Goal: Transaction & Acquisition: Book appointment/travel/reservation

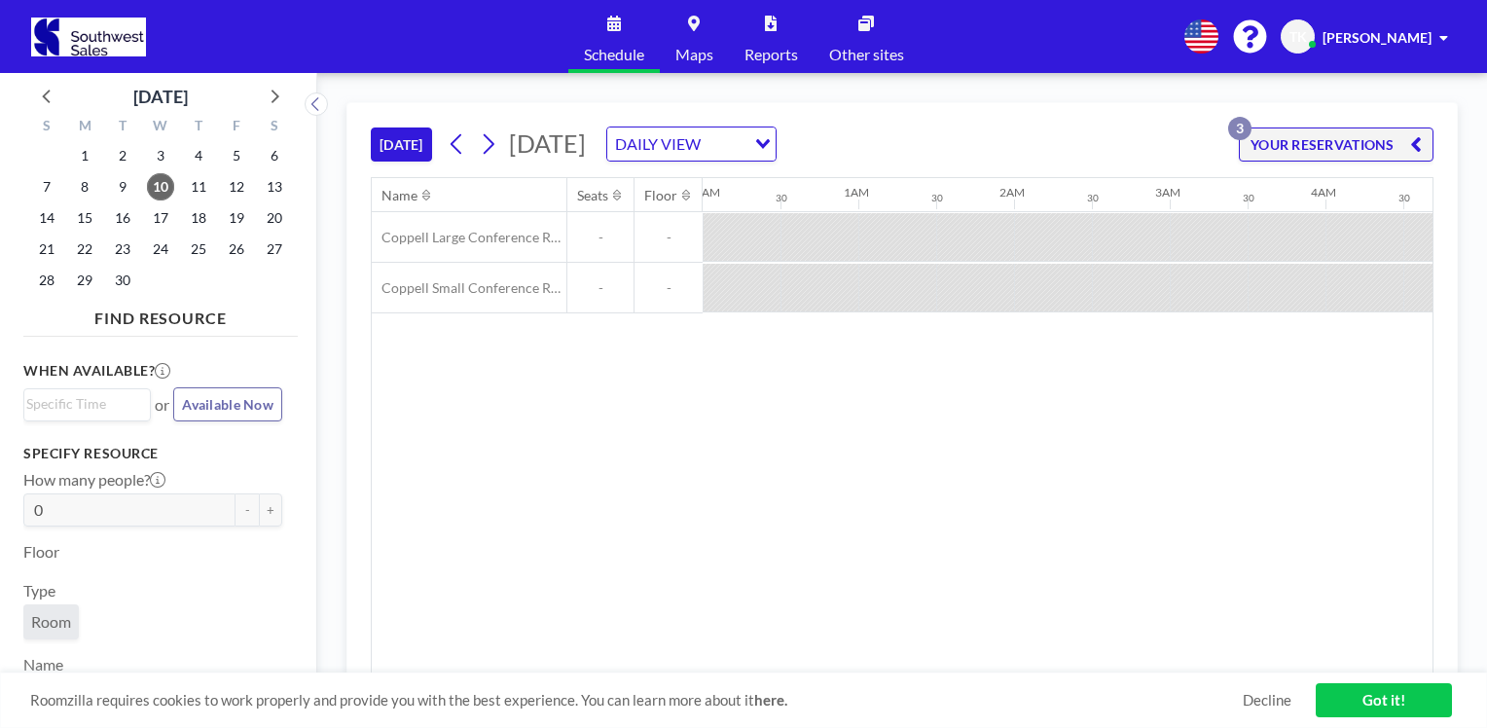
scroll to position [0, 1982]
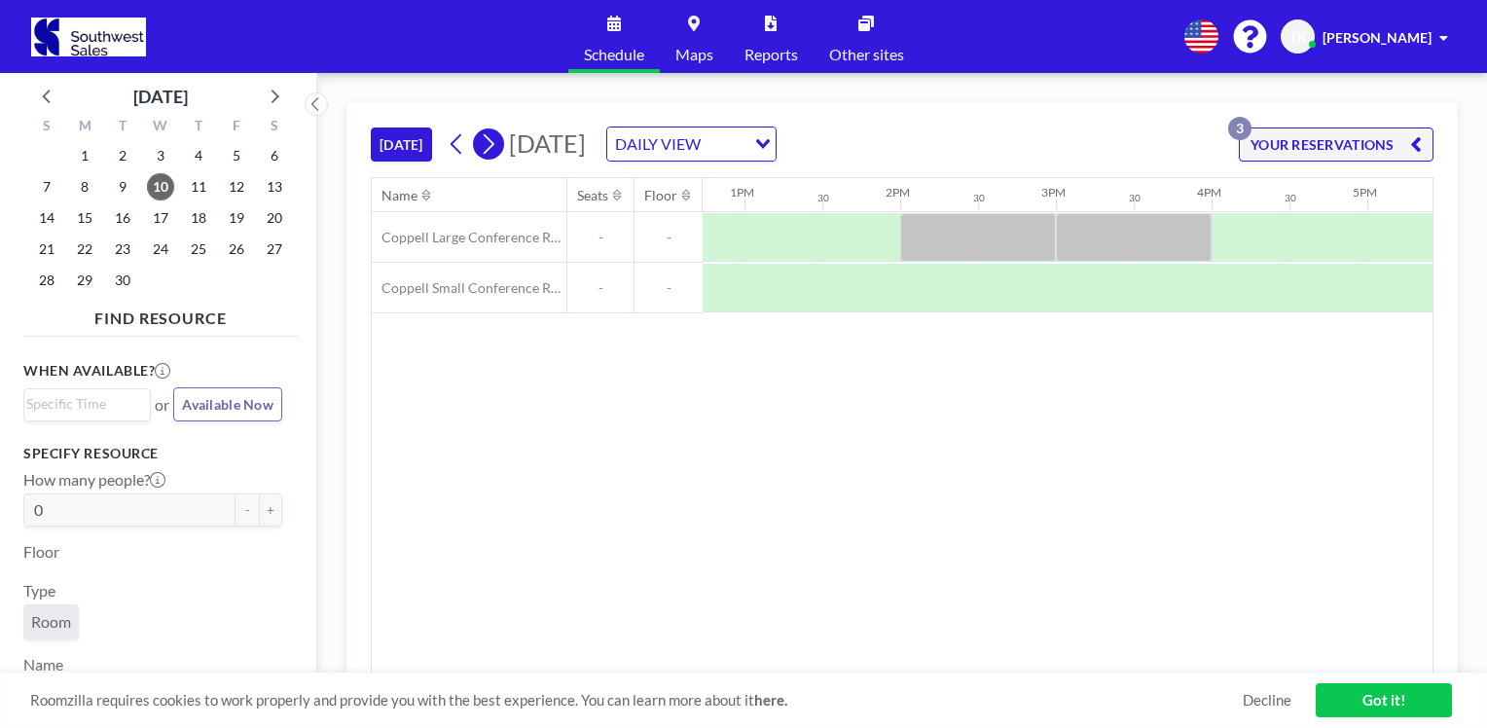
click at [497, 143] on icon at bounding box center [488, 143] width 18 height 29
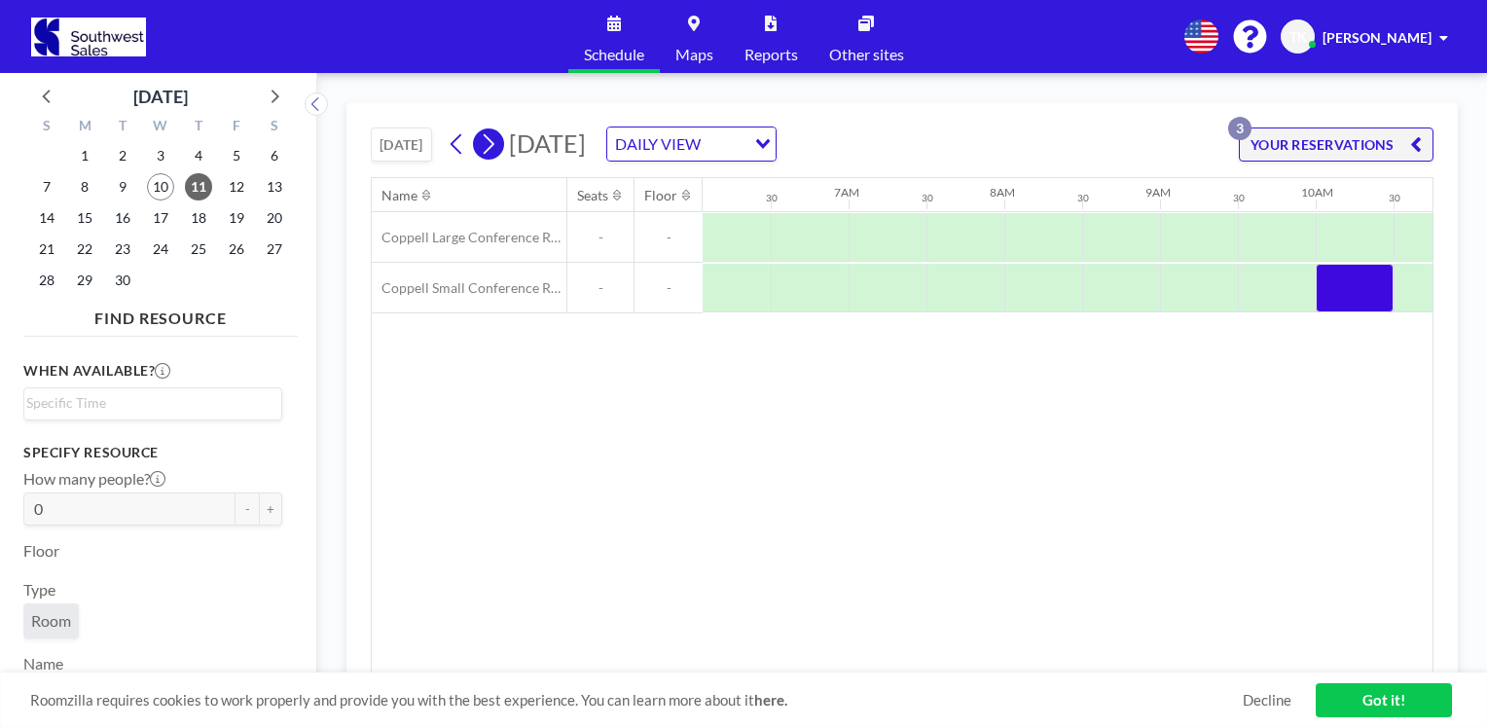
scroll to position [0, 1168]
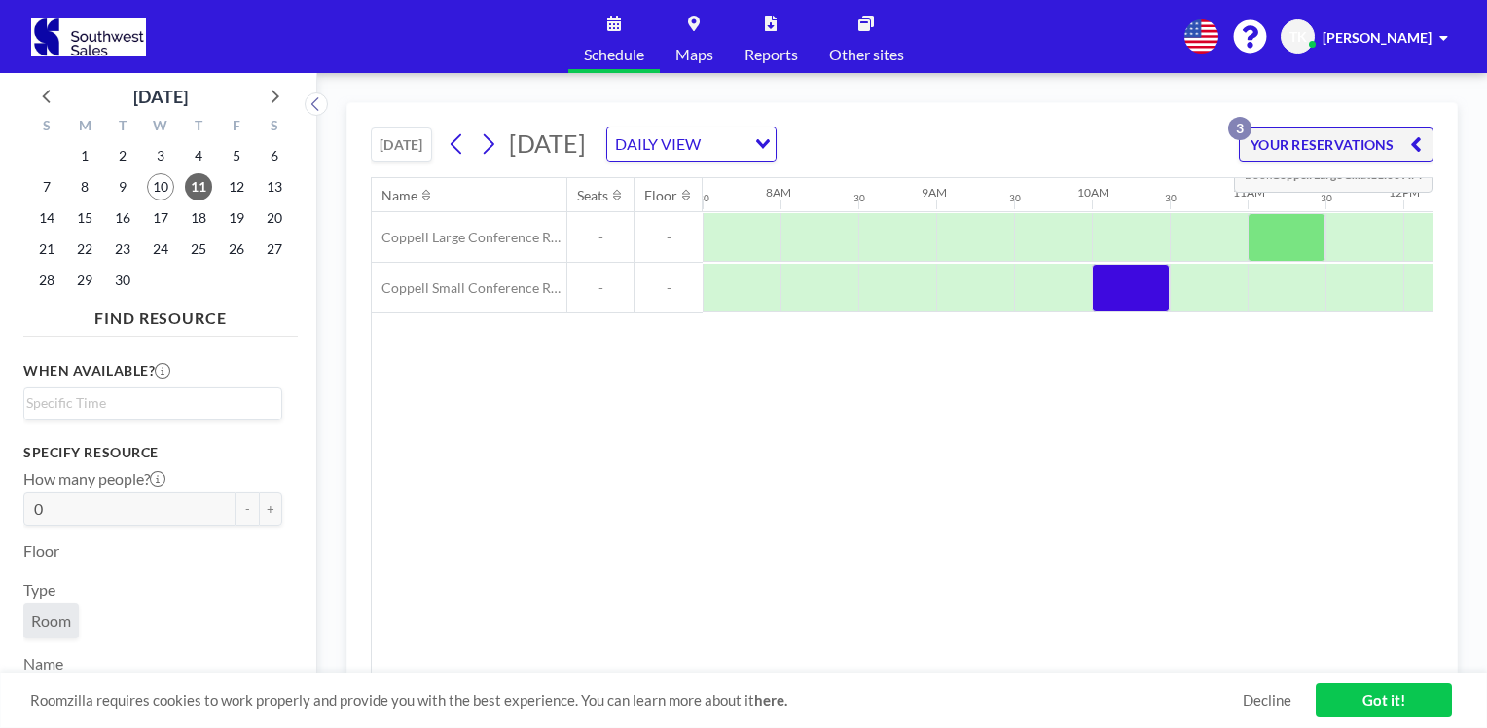
click at [1277, 138] on button "YOUR RESERVATIONS 3" at bounding box center [1336, 144] width 195 height 34
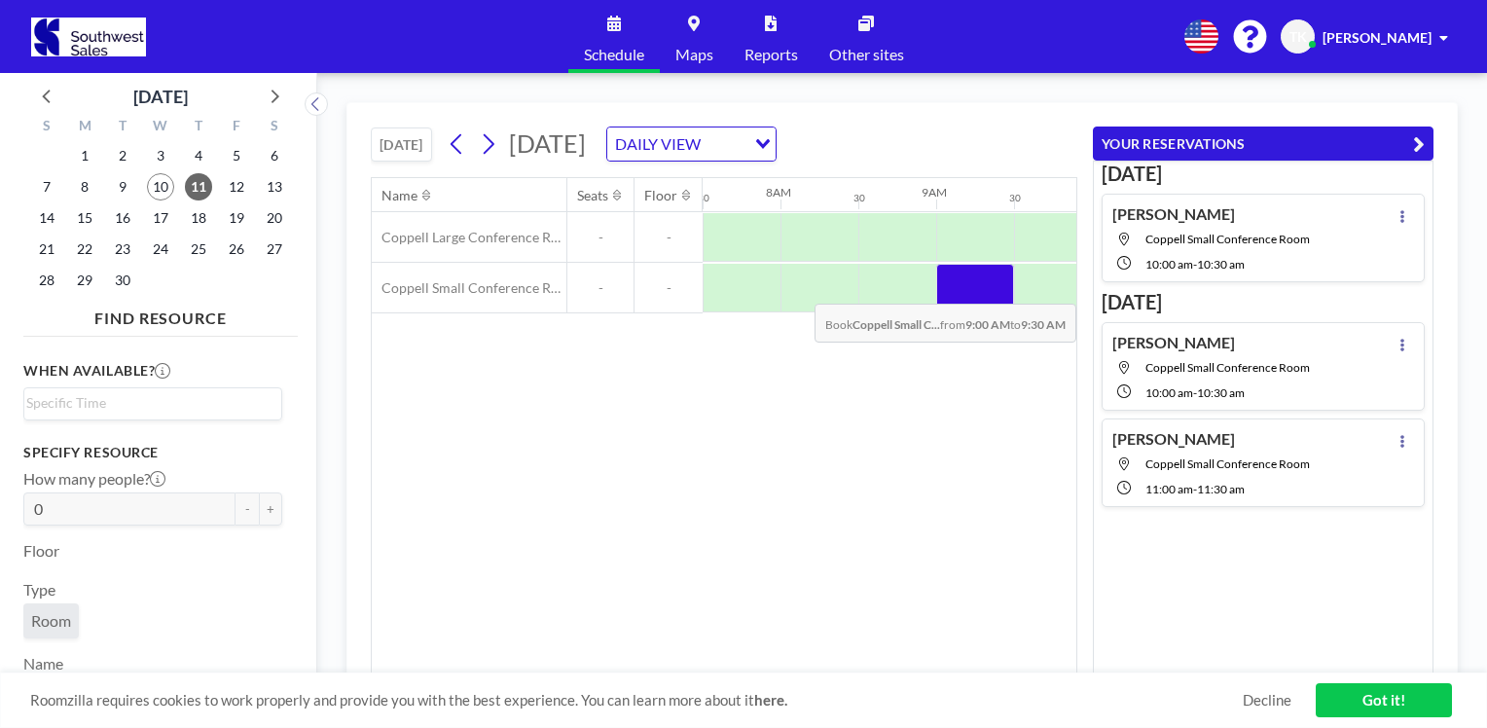
click at [952, 288] on div at bounding box center [975, 288] width 78 height 49
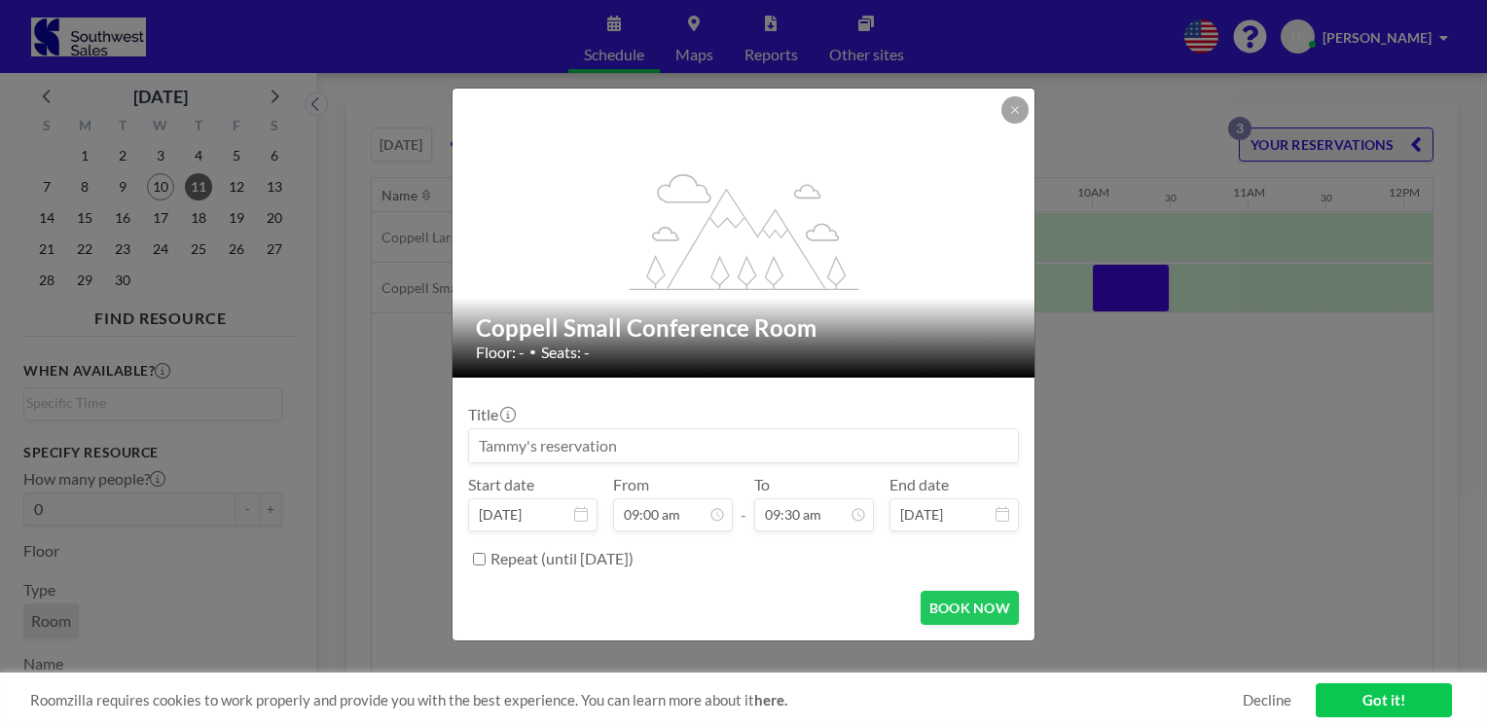
scroll to position [623, 0]
click at [968, 609] on button "BOOK NOW" at bounding box center [970, 608] width 98 height 34
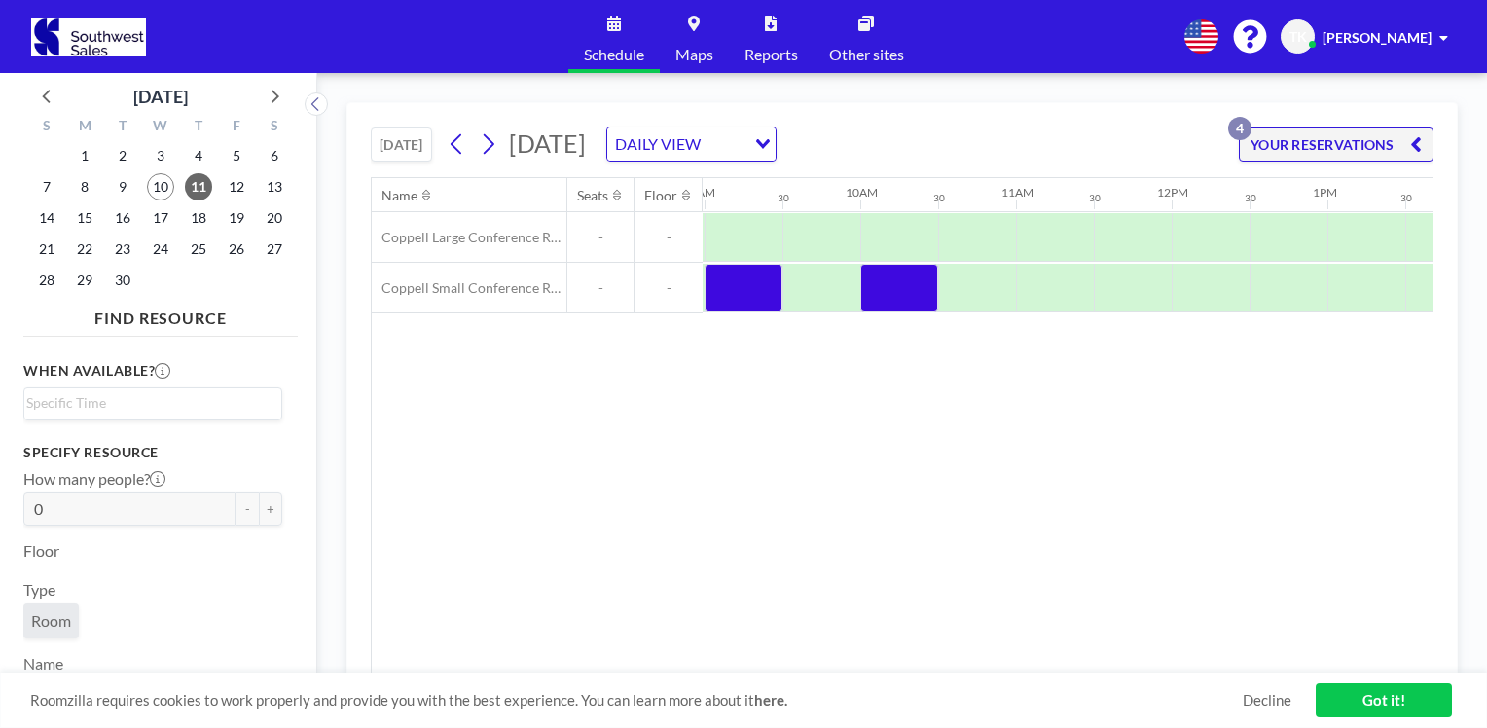
scroll to position [0, 1401]
click at [1032, 273] on div at bounding box center [1053, 288] width 78 height 49
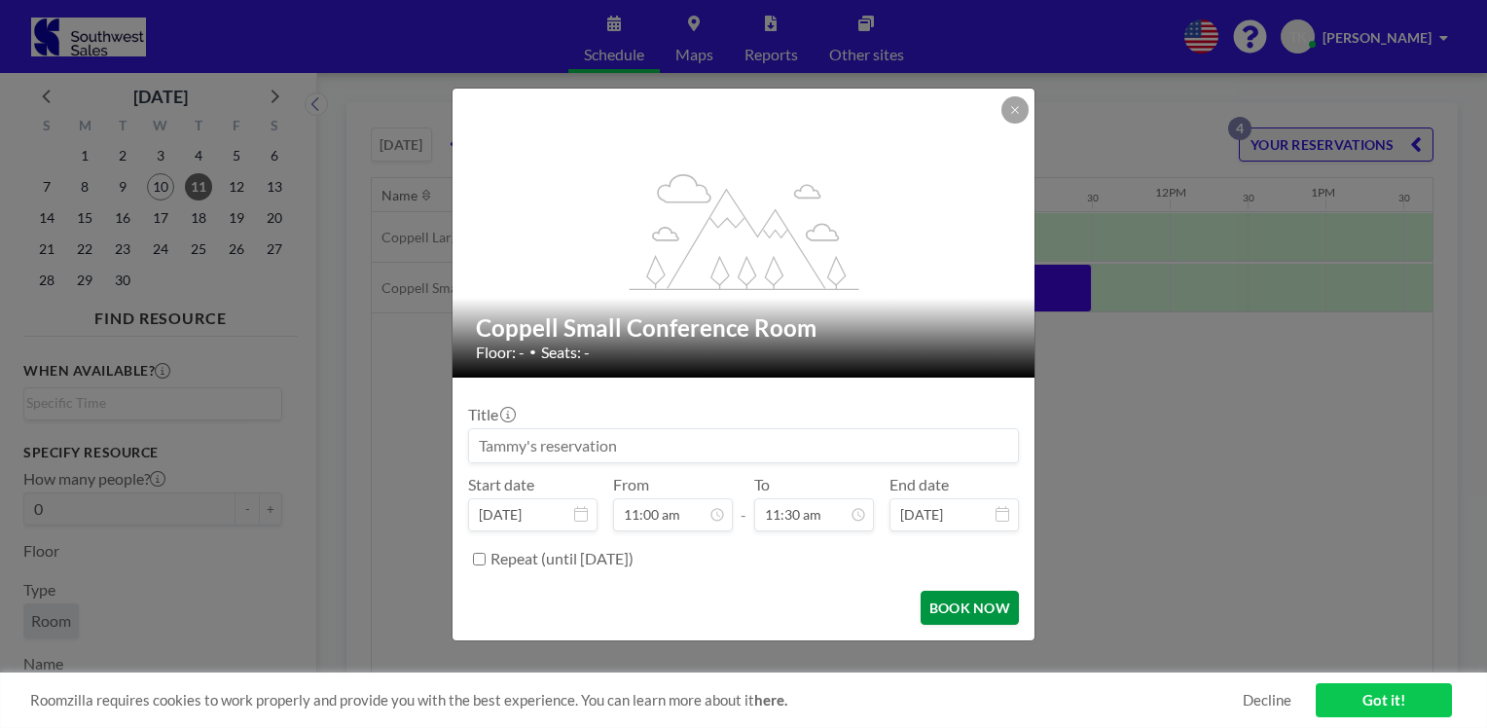
click at [967, 605] on button "BOOK NOW" at bounding box center [970, 608] width 98 height 34
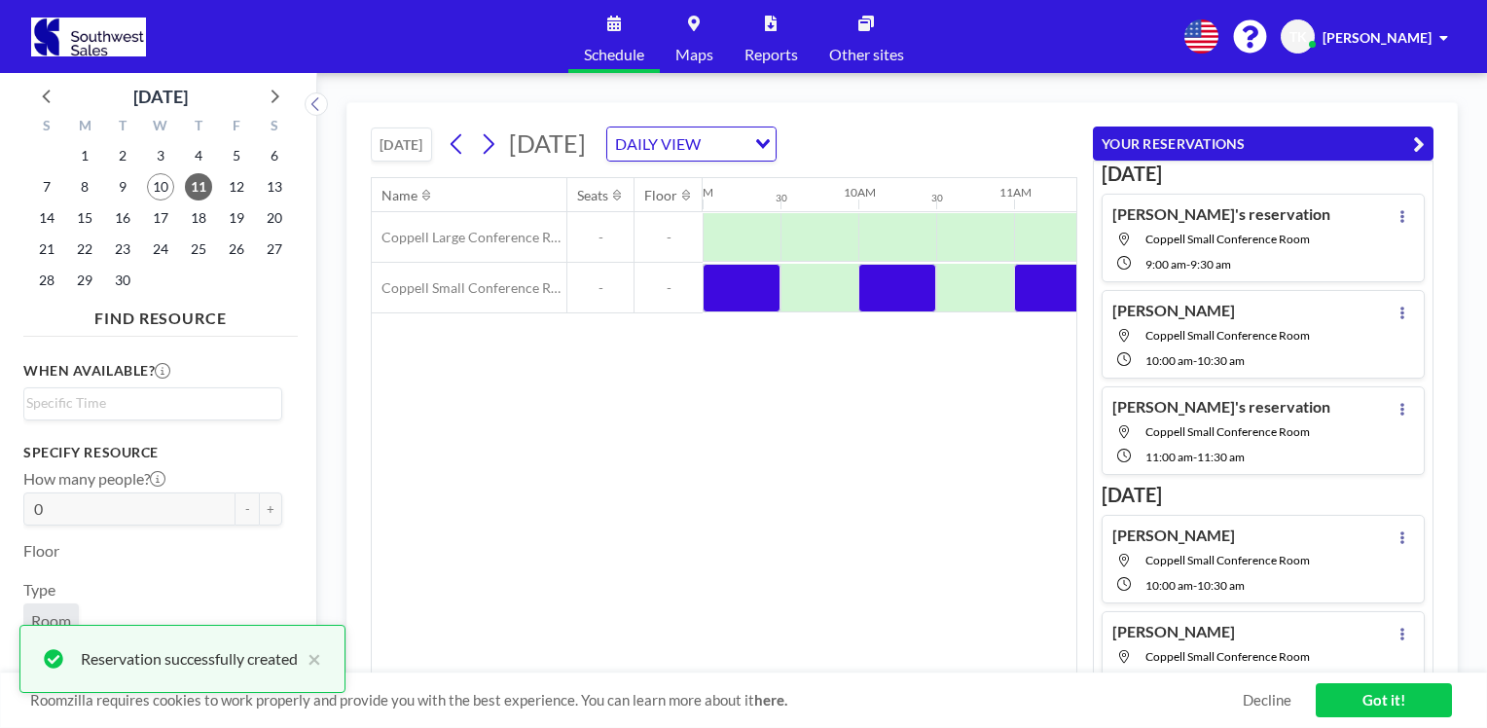
scroll to position [10, 0]
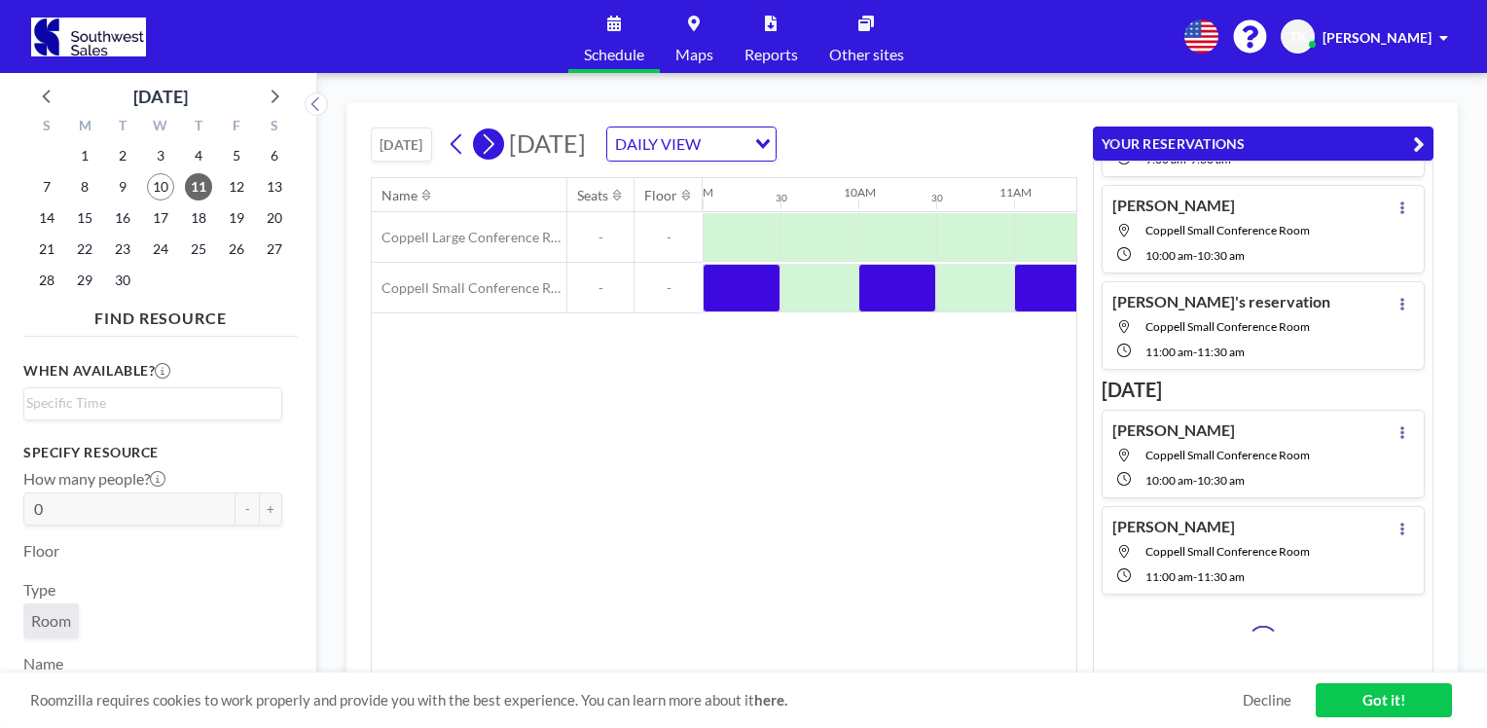
click at [491, 150] on icon at bounding box center [488, 143] width 18 height 29
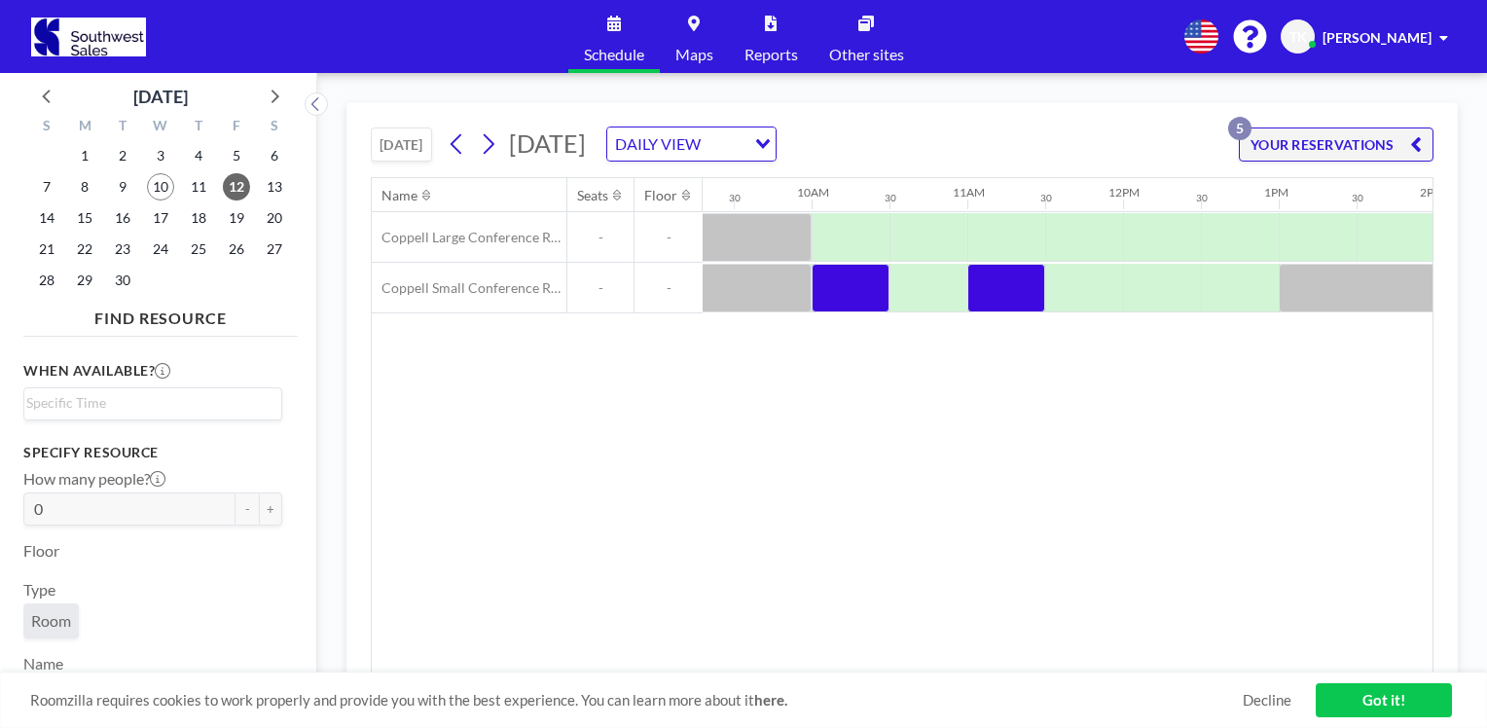
scroll to position [0, 1451]
click at [1071, 292] on div at bounding box center [1081, 288] width 78 height 49
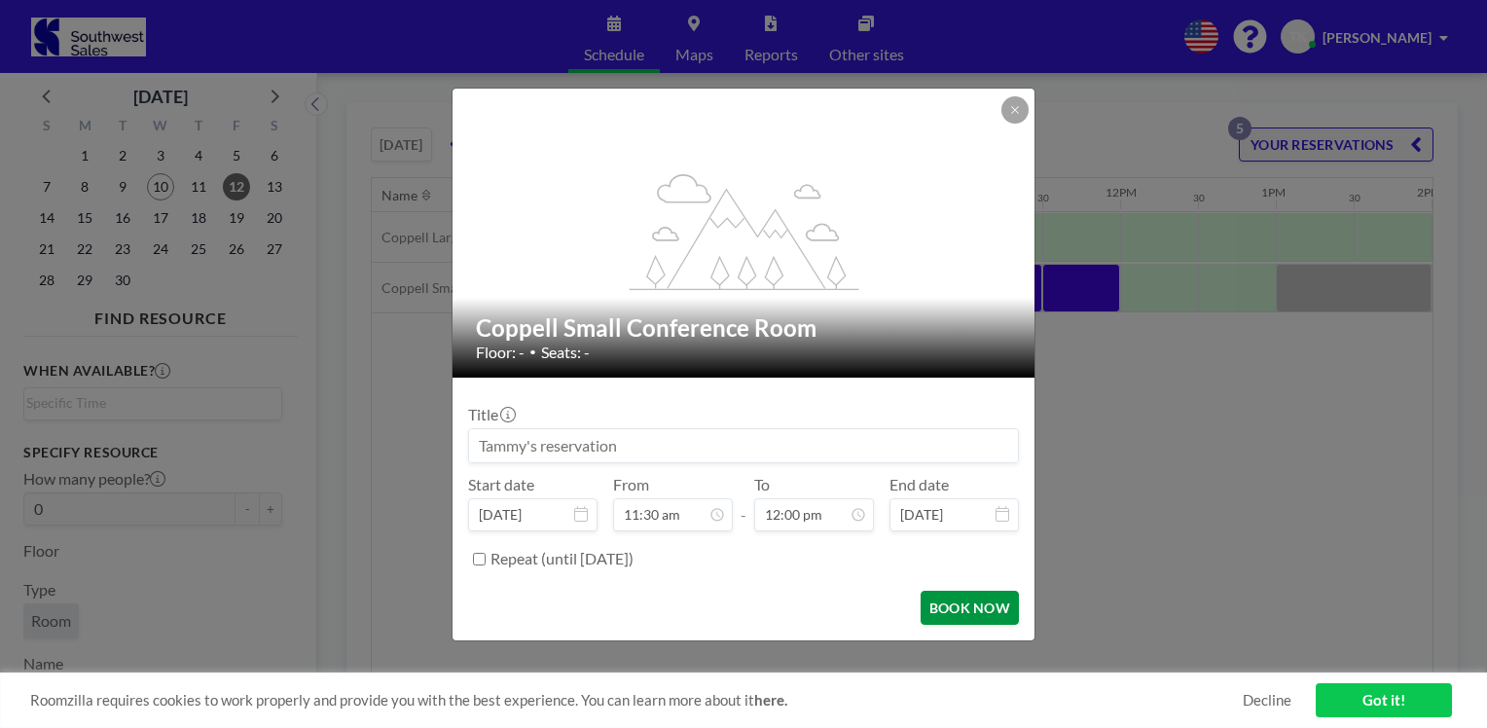
click at [959, 606] on button "BOOK NOW" at bounding box center [970, 608] width 98 height 34
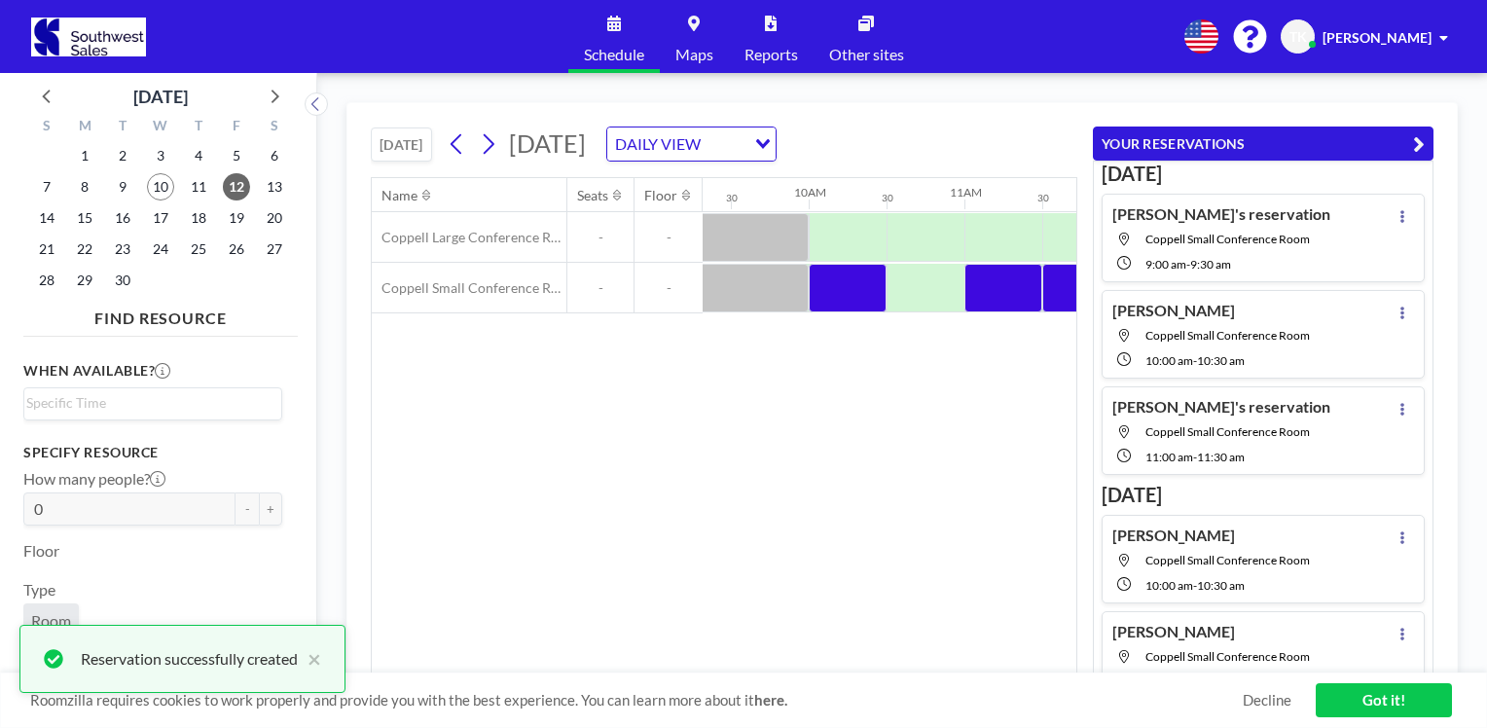
scroll to position [124, 0]
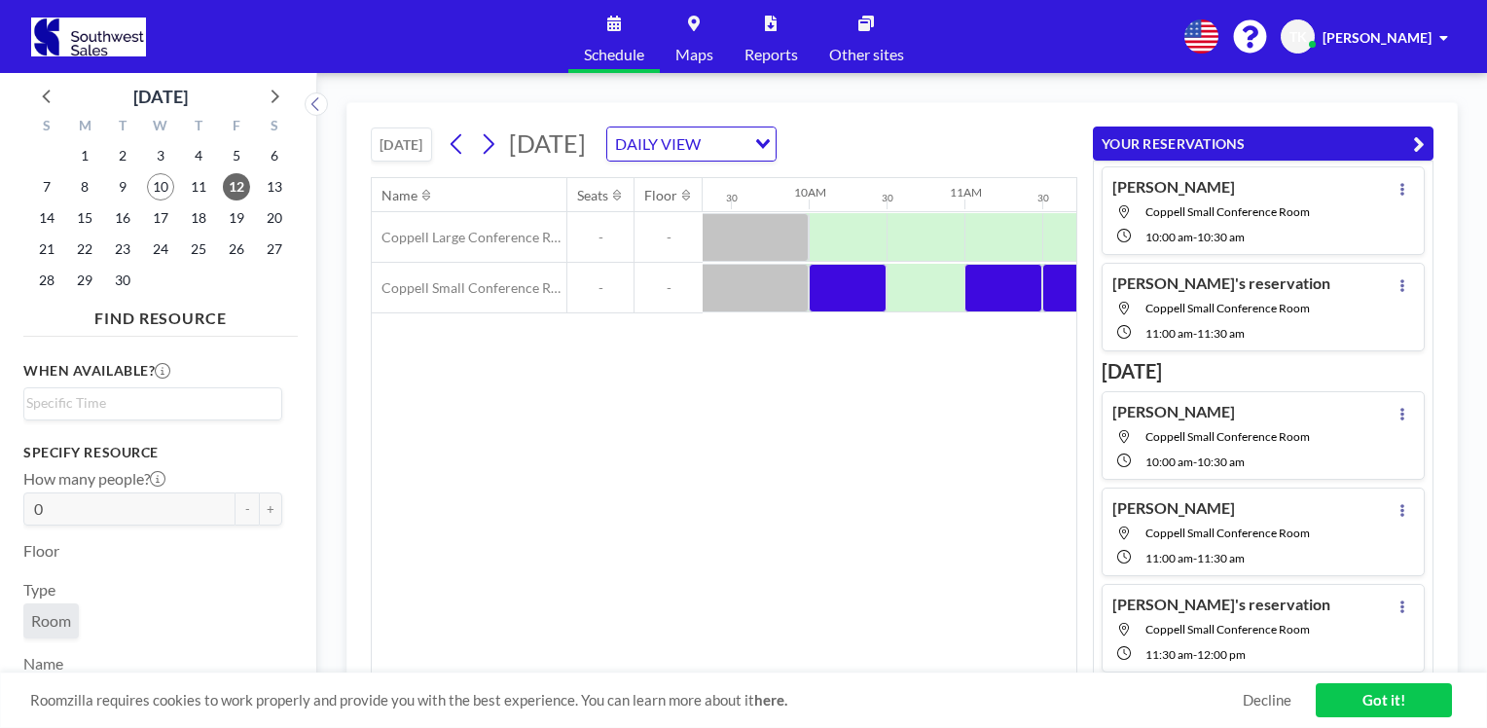
click at [770, 141] on icon "Search for option" at bounding box center [763, 144] width 14 height 10
click at [922, 204] on li "WEEKLY VIEW" at bounding box center [908, 206] width 166 height 28
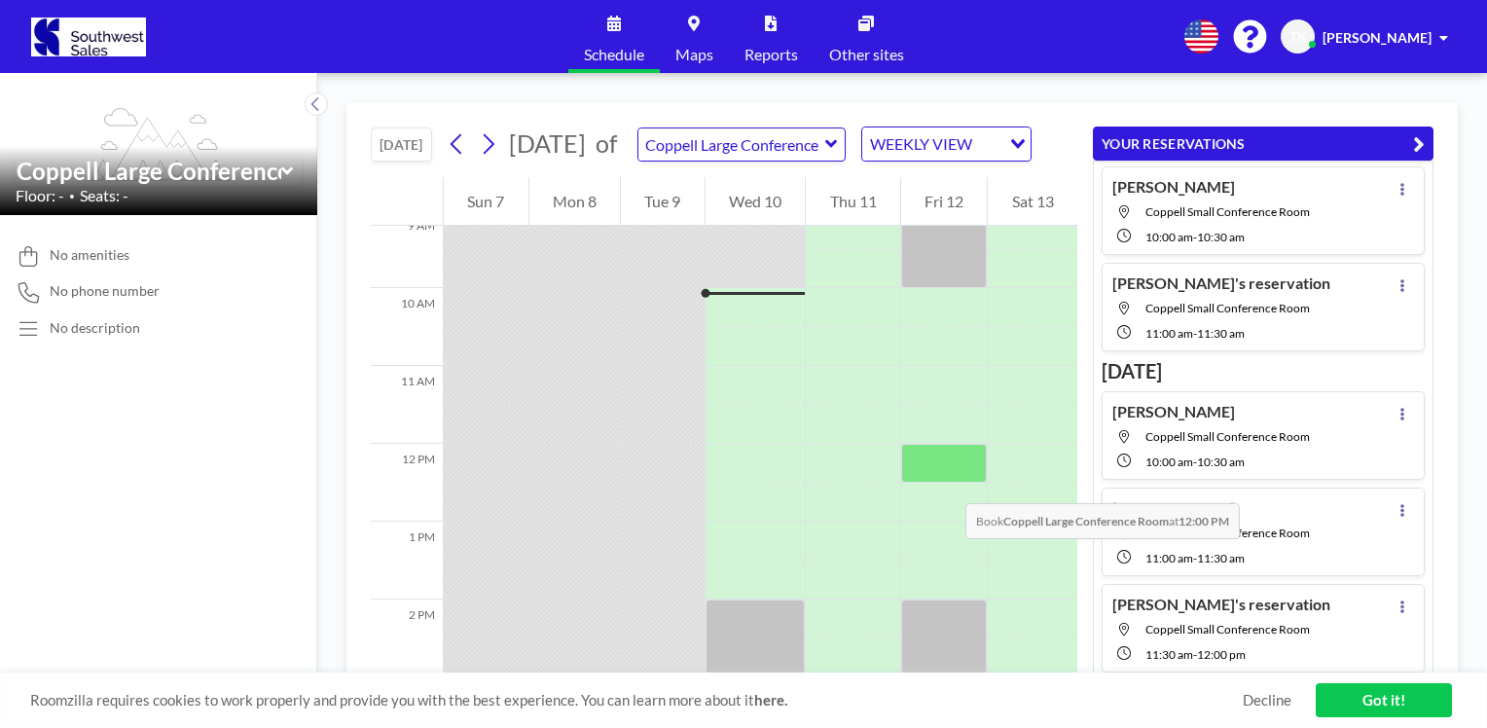
scroll to position [740, 0]
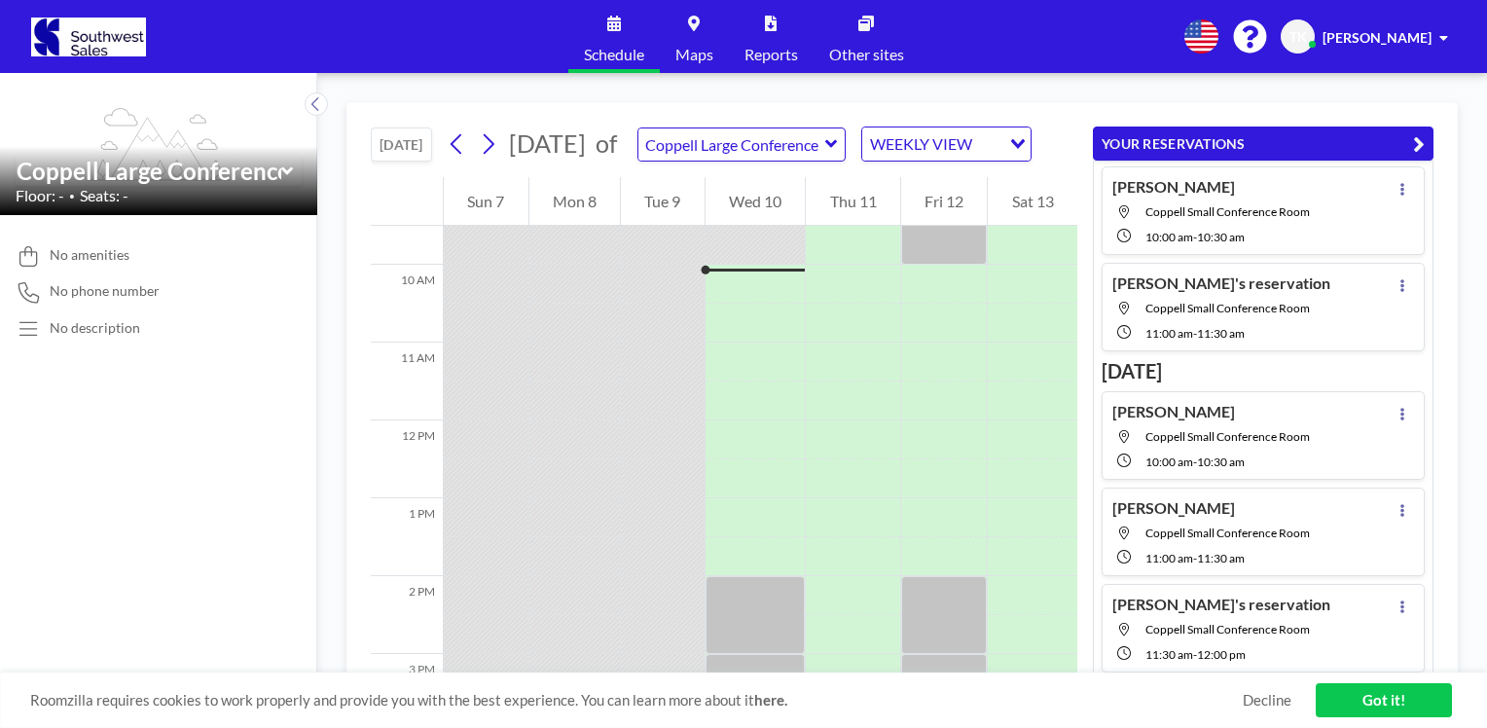
click at [1422, 145] on icon "button" at bounding box center [1419, 143] width 12 height 23
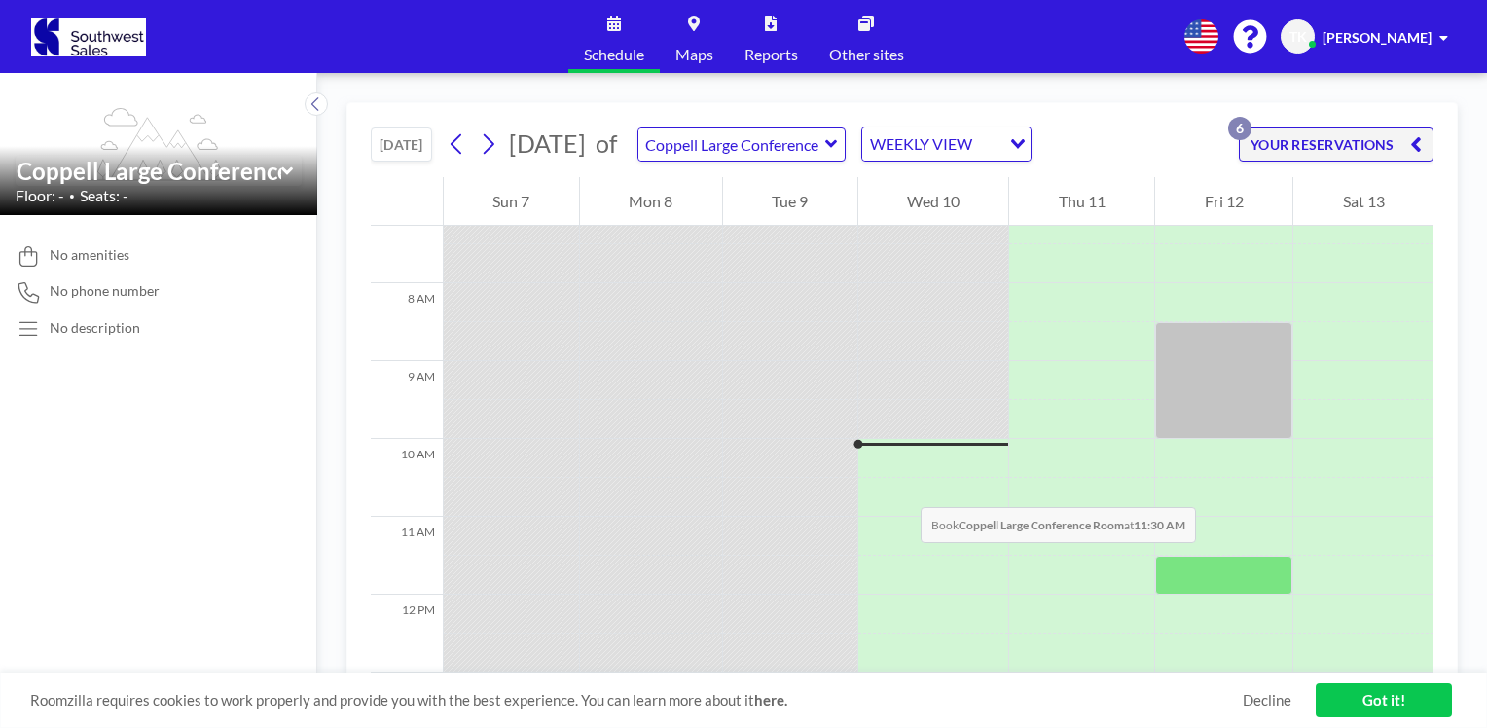
scroll to position [553, 0]
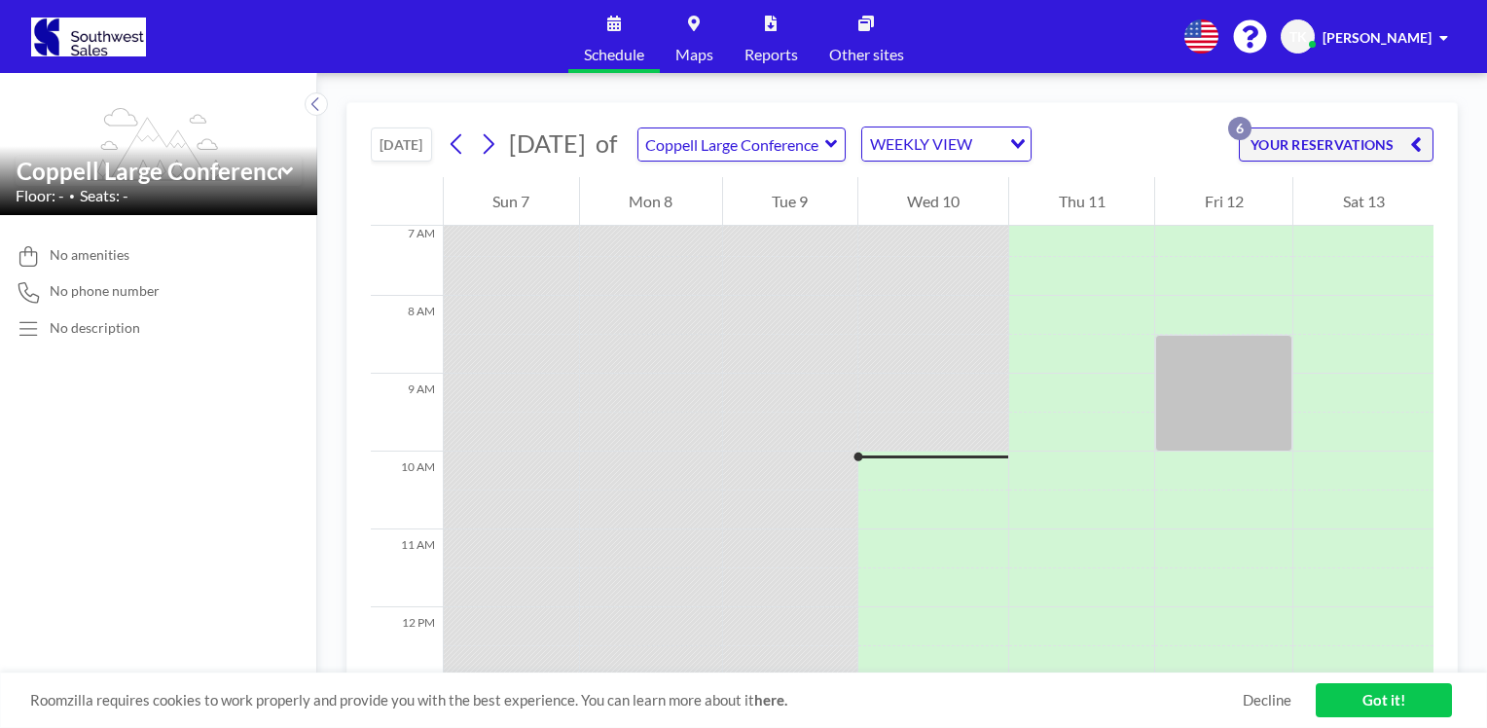
click at [838, 149] on icon at bounding box center [831, 143] width 13 height 19
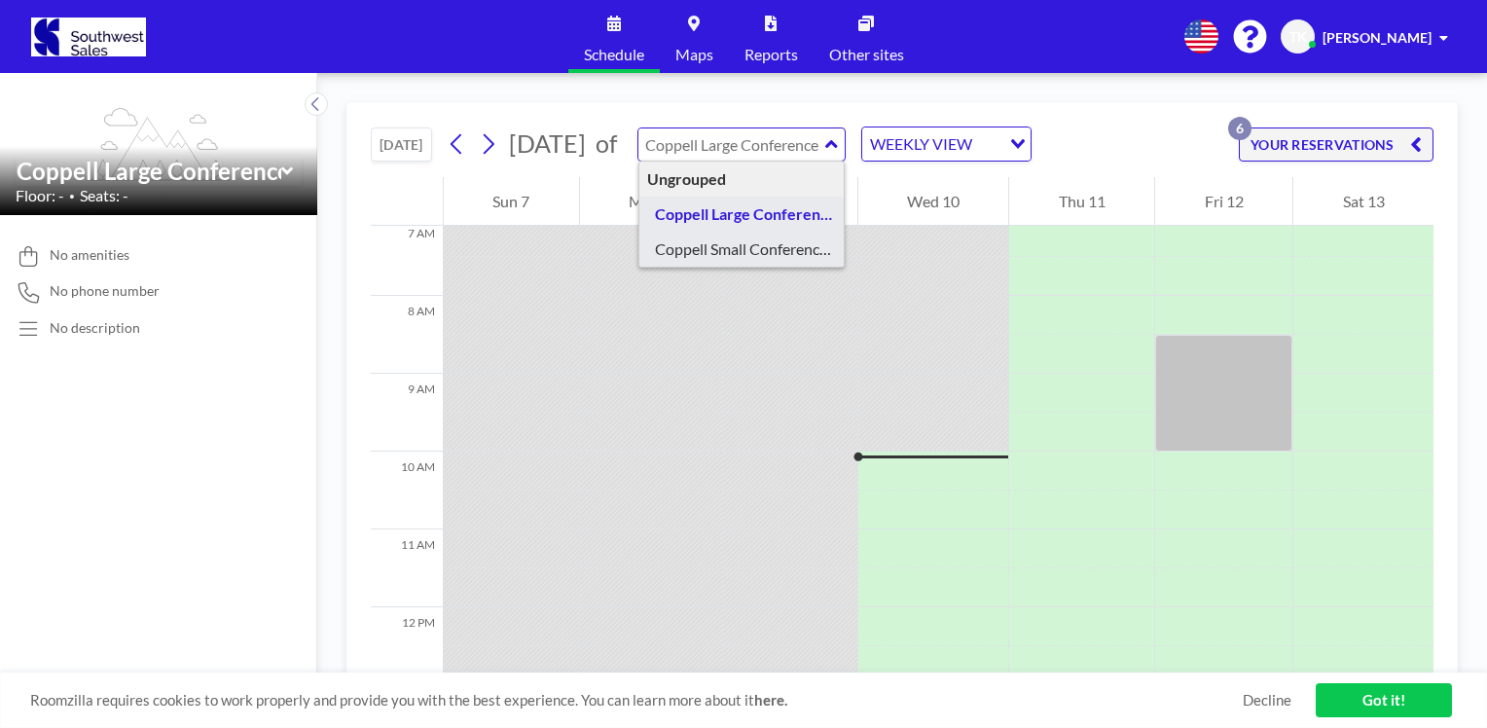
type input "Coppell Small Conference Room"
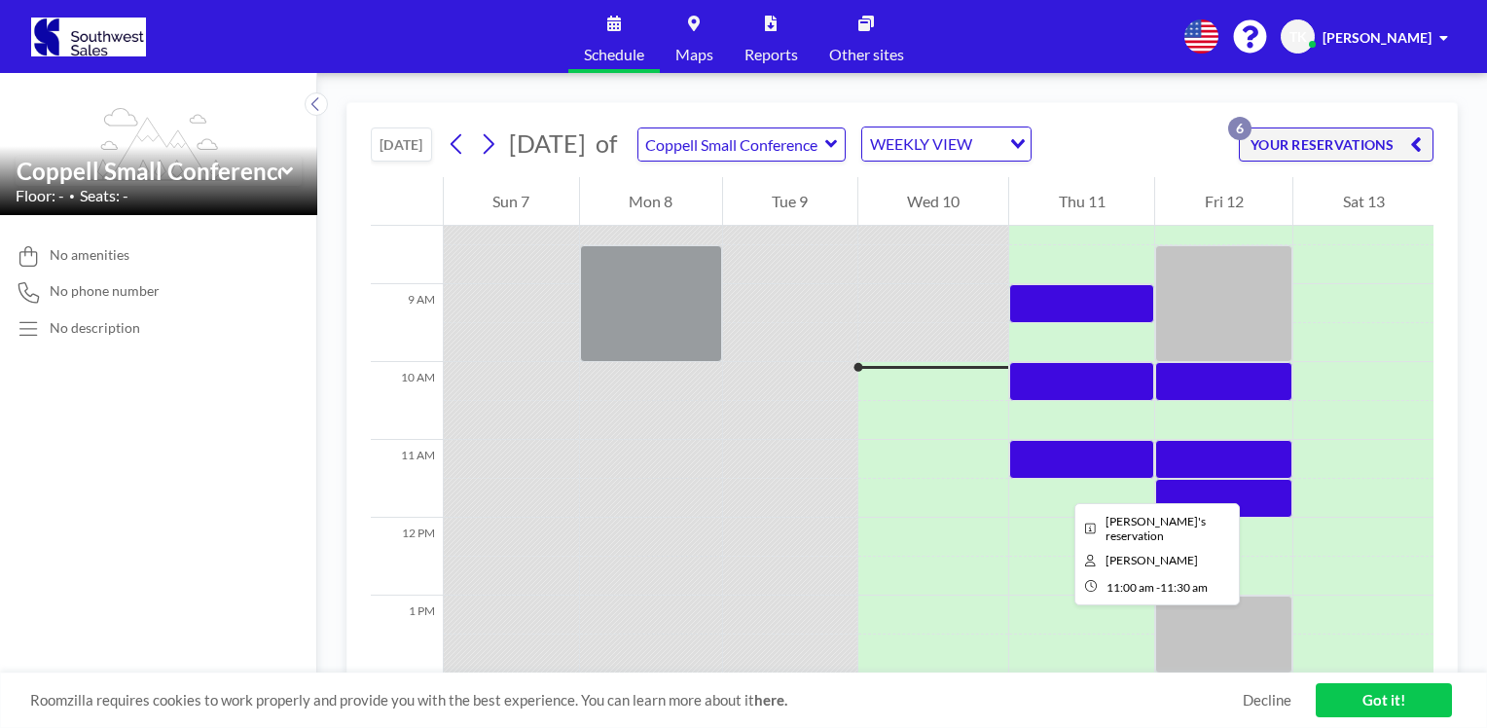
scroll to position [545, 0]
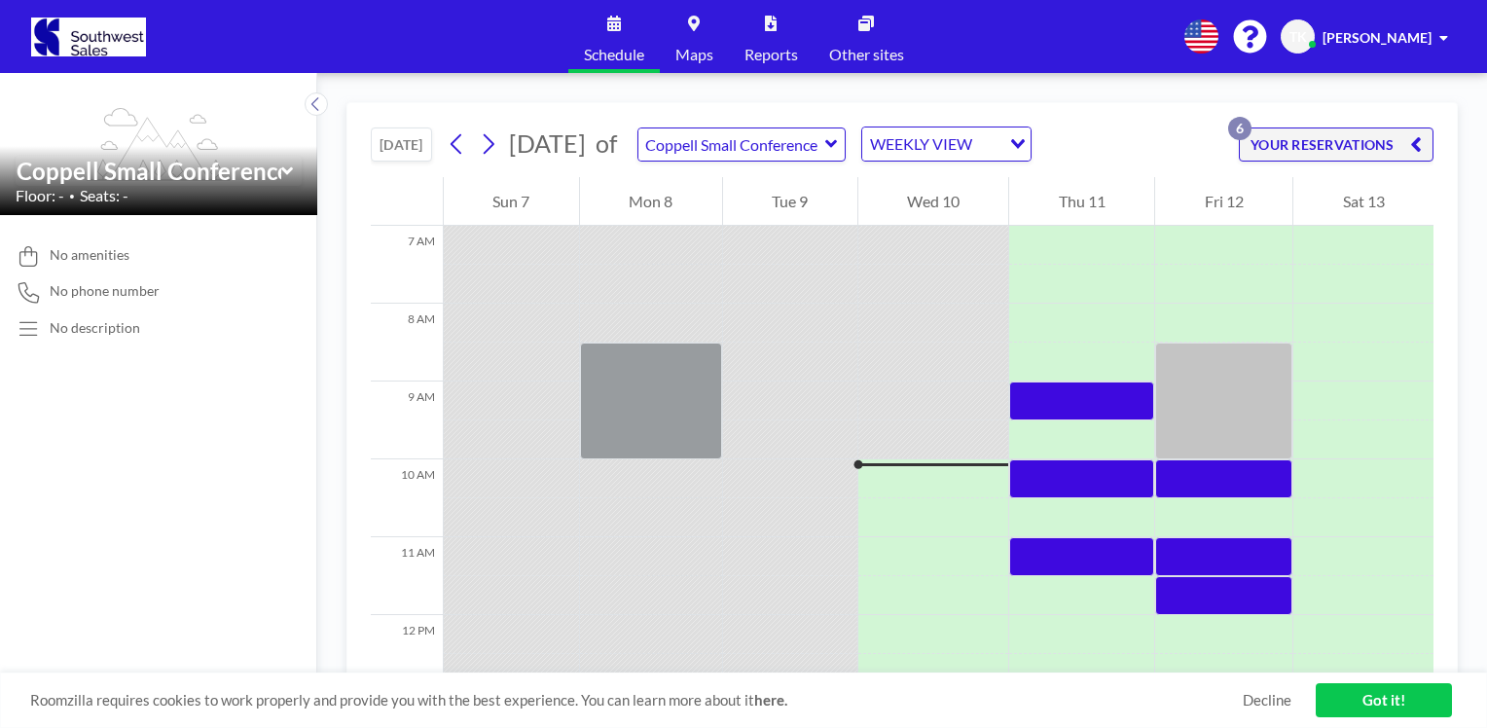
click at [838, 146] on icon at bounding box center [831, 143] width 13 height 19
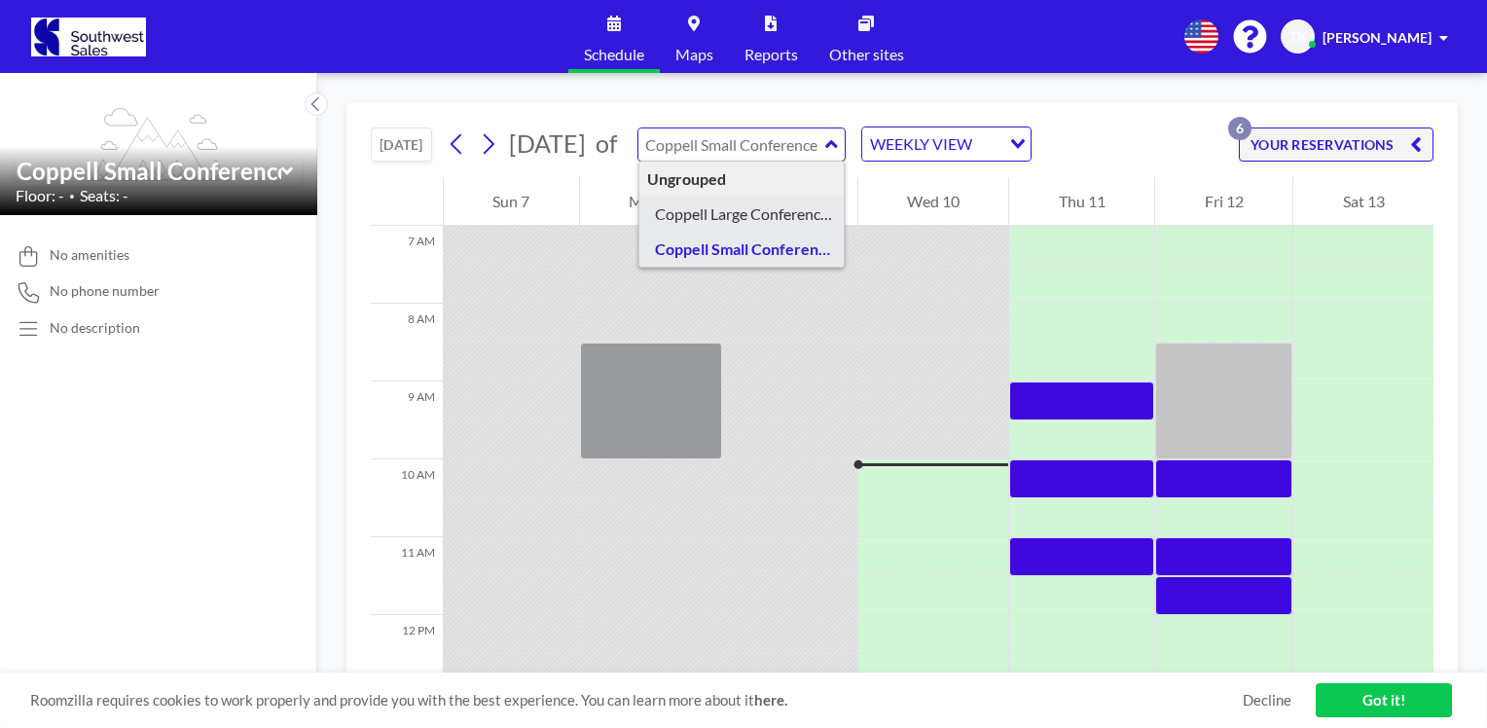
type input "Coppell Large Conference Room"
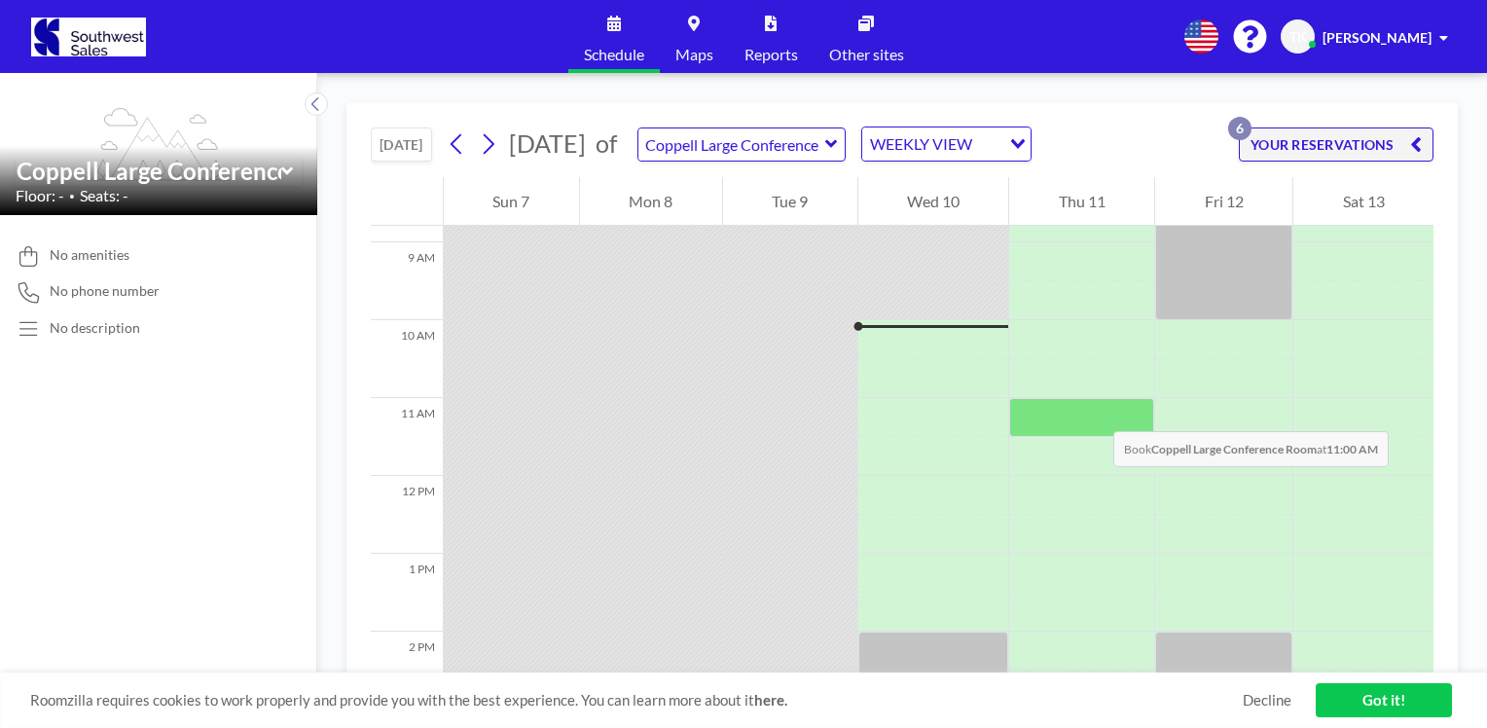
scroll to position [650, 0]
